Goal: Transaction & Acquisition: Purchase product/service

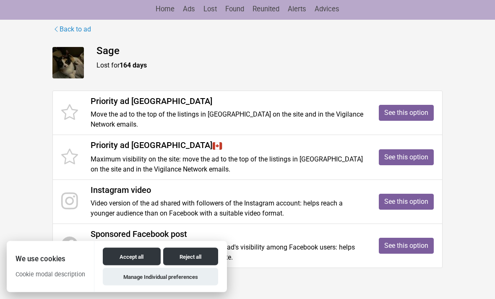
scroll to position [85, 0]
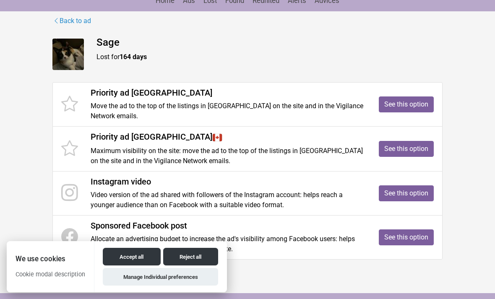
click at [411, 151] on link "See this option" at bounding box center [406, 149] width 55 height 16
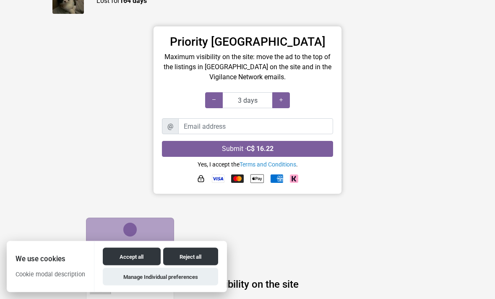
scroll to position [97, 0]
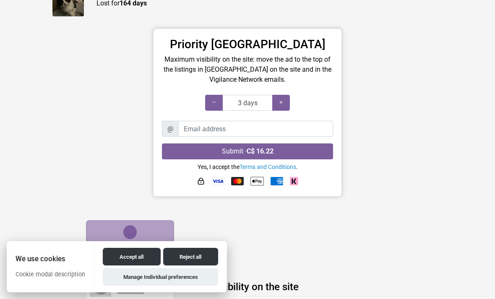
click at [285, 103] on div at bounding box center [281, 103] width 18 height 16
click at [287, 104] on div at bounding box center [281, 103] width 18 height 16
click at [287, 106] on div at bounding box center [281, 103] width 18 height 16
click at [286, 104] on div at bounding box center [281, 103] width 18 height 16
click at [282, 103] on icon at bounding box center [281, 103] width 7 height 8
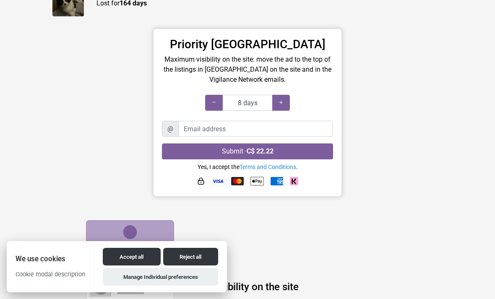
click at [282, 102] on icon at bounding box center [281, 103] width 7 height 8
click at [284, 104] on icon at bounding box center [281, 103] width 7 height 8
click at [282, 103] on icon at bounding box center [281, 103] width 7 height 8
click at [282, 102] on icon at bounding box center [281, 103] width 7 height 8
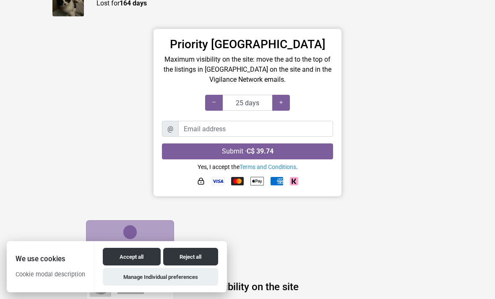
click at [283, 100] on icon at bounding box center [281, 103] width 7 height 8
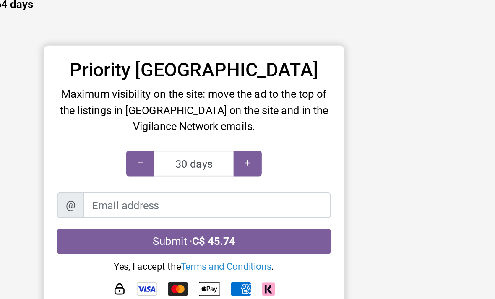
click at [272, 96] on div at bounding box center [281, 103] width 18 height 16
click at [278, 102] on icon at bounding box center [281, 103] width 7 height 8
click at [278, 99] on icon at bounding box center [281, 103] width 7 height 8
click at [272, 102] on div at bounding box center [281, 103] width 18 height 16
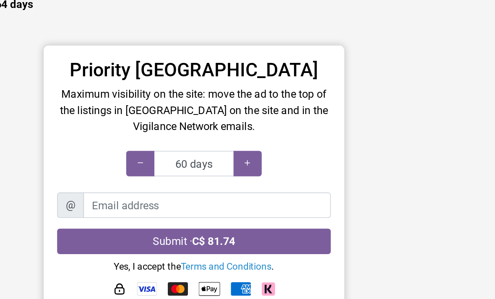
click at [272, 101] on div at bounding box center [281, 103] width 18 height 16
click at [272, 99] on div at bounding box center [281, 103] width 18 height 16
type input "100 days"
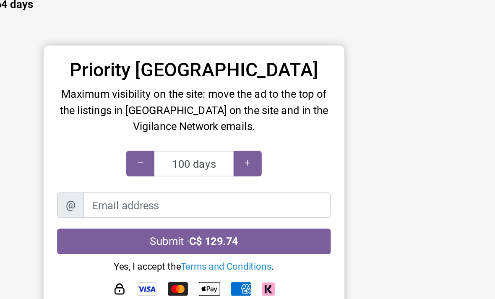
click at [272, 100] on div at bounding box center [281, 103] width 18 height 16
click at [272, 102] on div at bounding box center [281, 103] width 18 height 16
click at [278, 99] on icon at bounding box center [281, 103] width 7 height 8
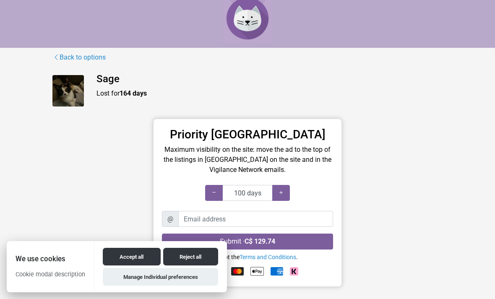
scroll to position [0, 0]
